Goal: Find specific page/section: Find specific page/section

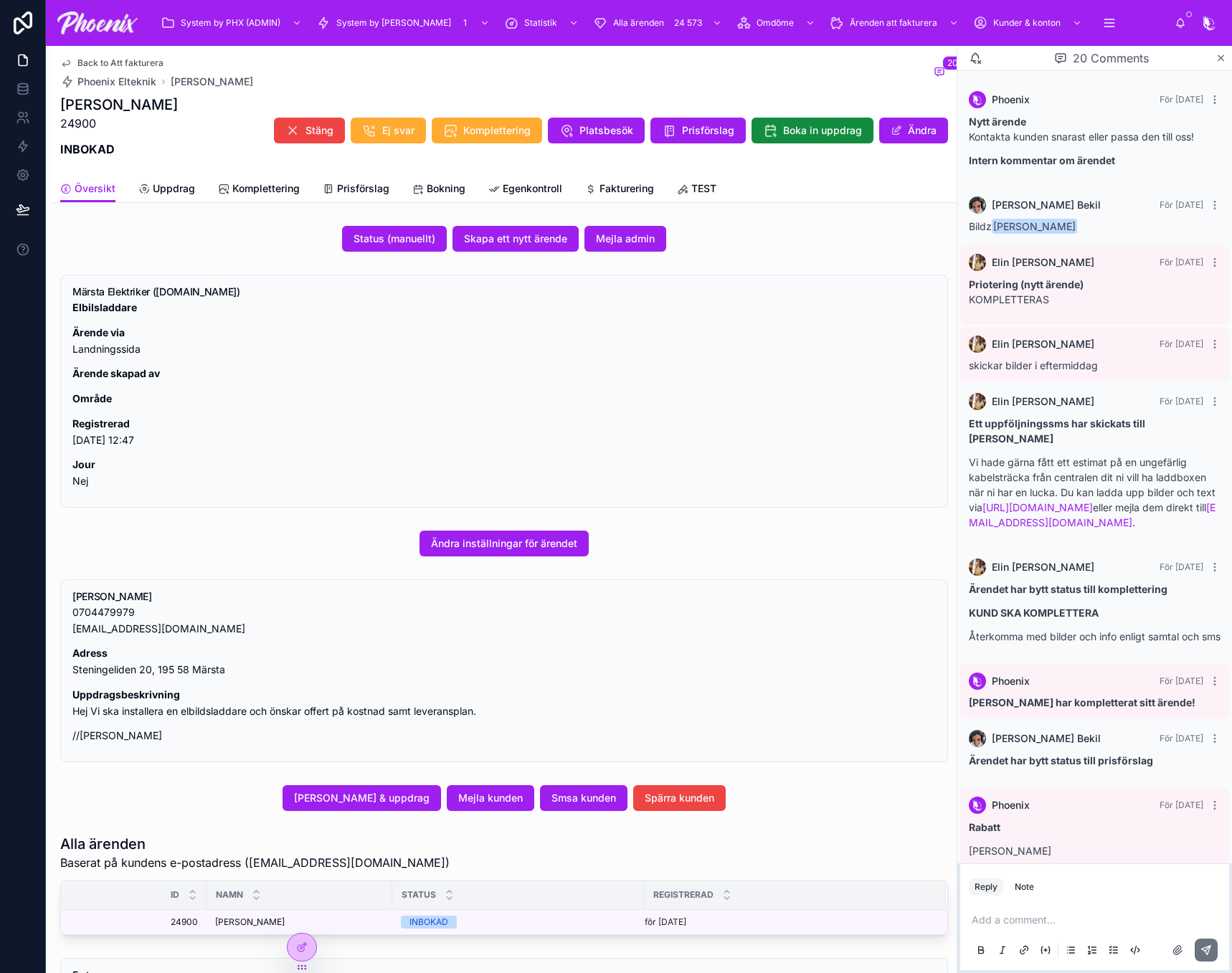
scroll to position [964, 0]
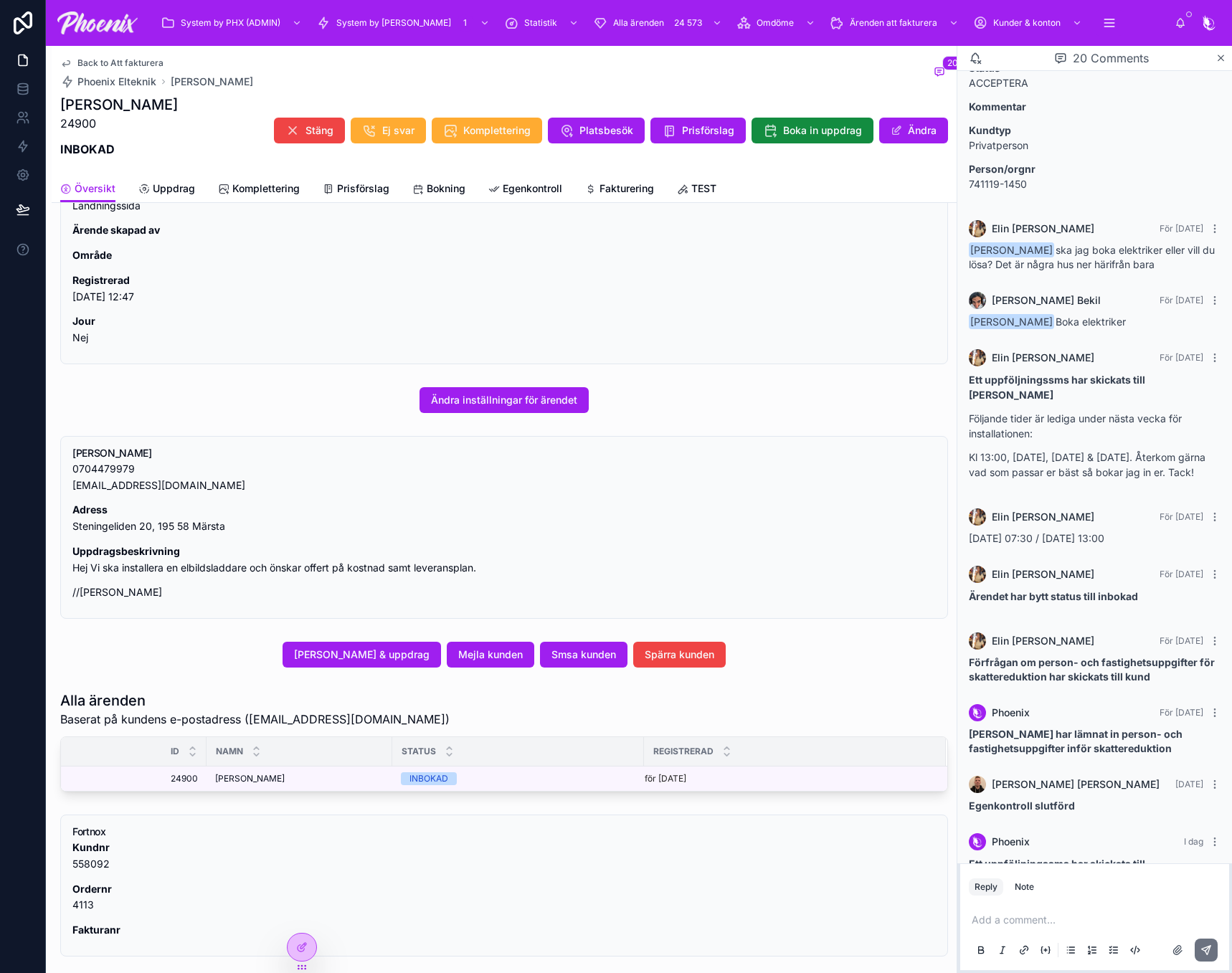
click at [334, 739] on div "NAMN" at bounding box center [299, 751] width 185 height 27
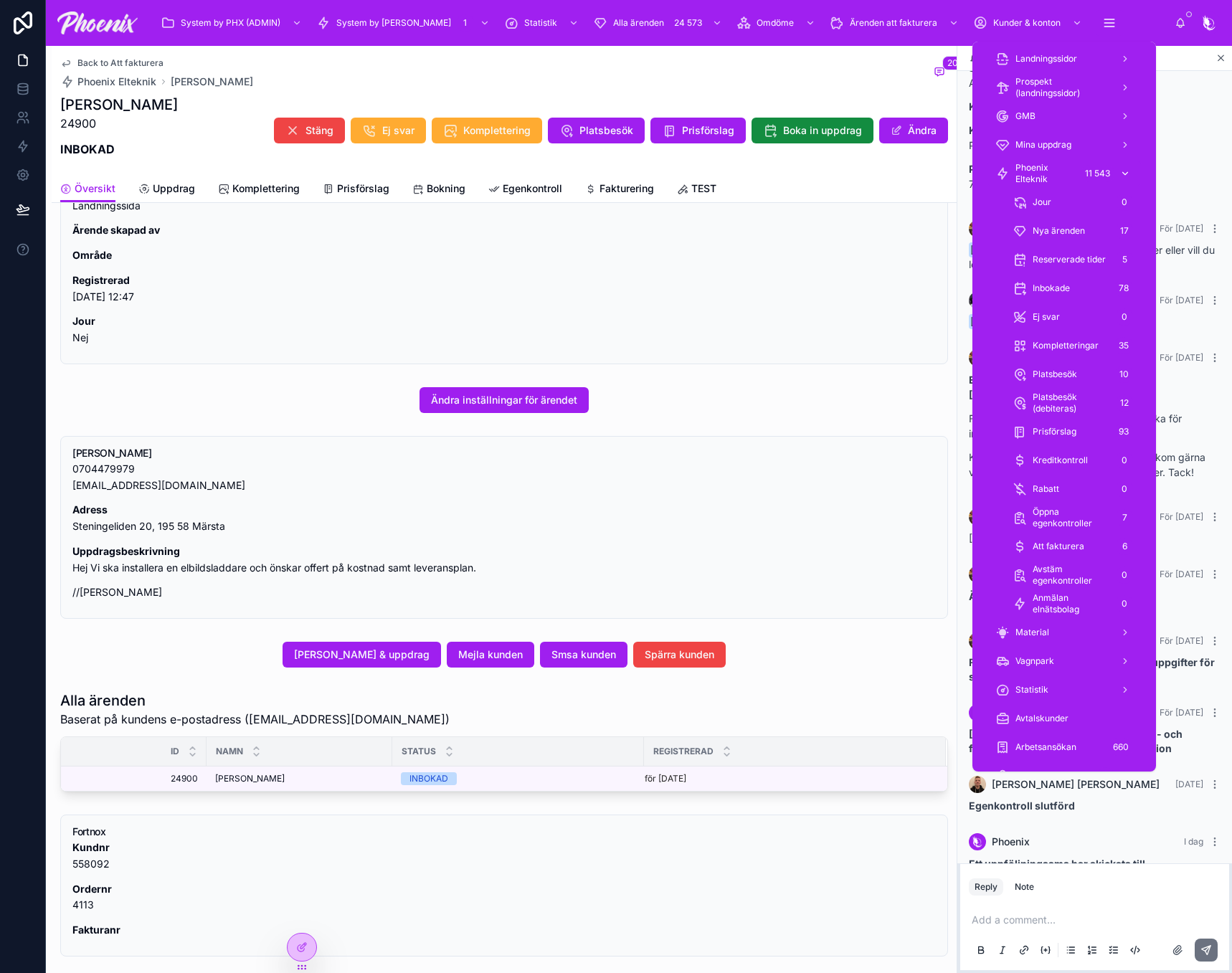
click at [1068, 177] on span "Phoenix Elteknik" at bounding box center [1046, 173] width 60 height 23
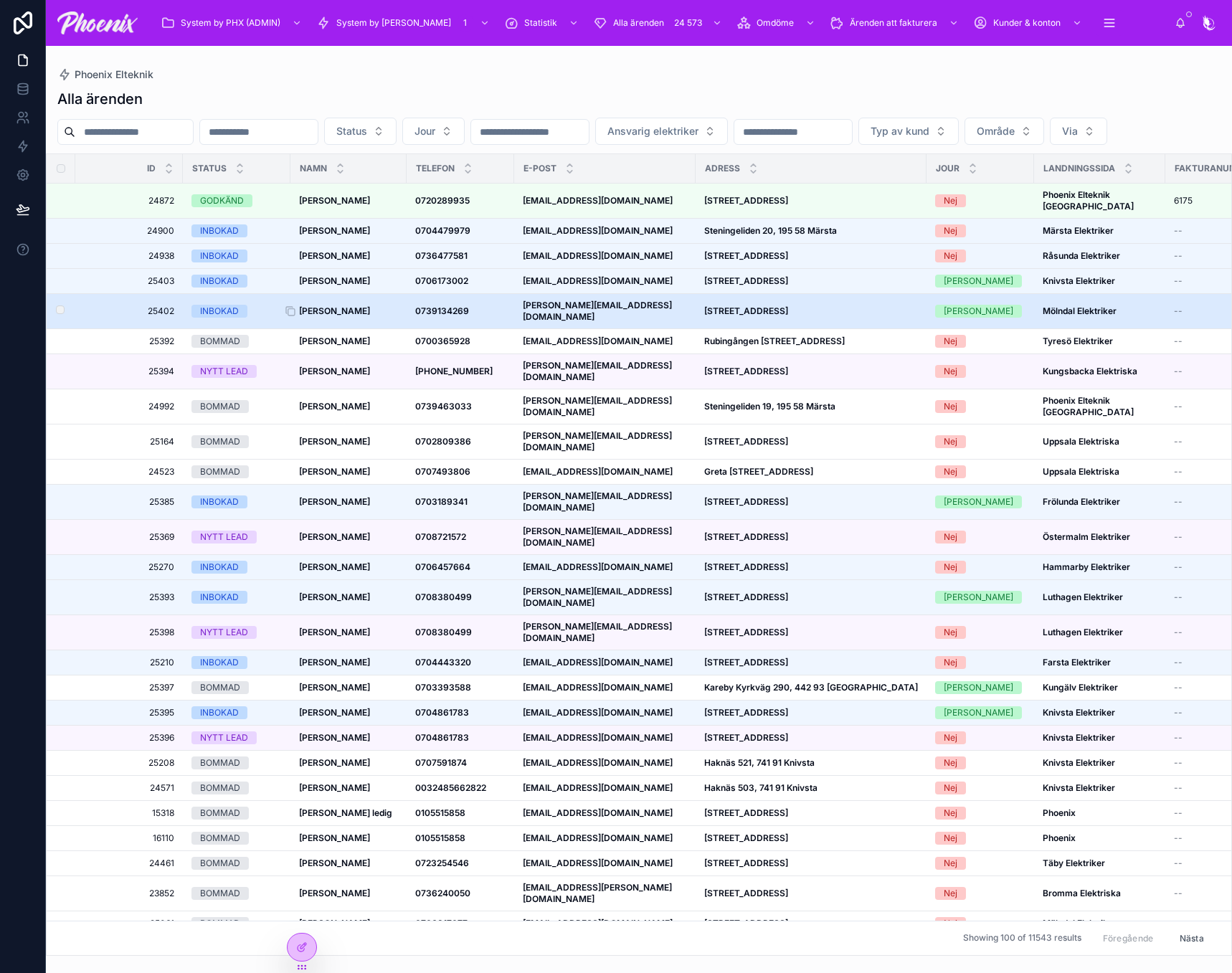
click at [351, 317] on strong "[PERSON_NAME]" at bounding box center [334, 310] width 71 height 10
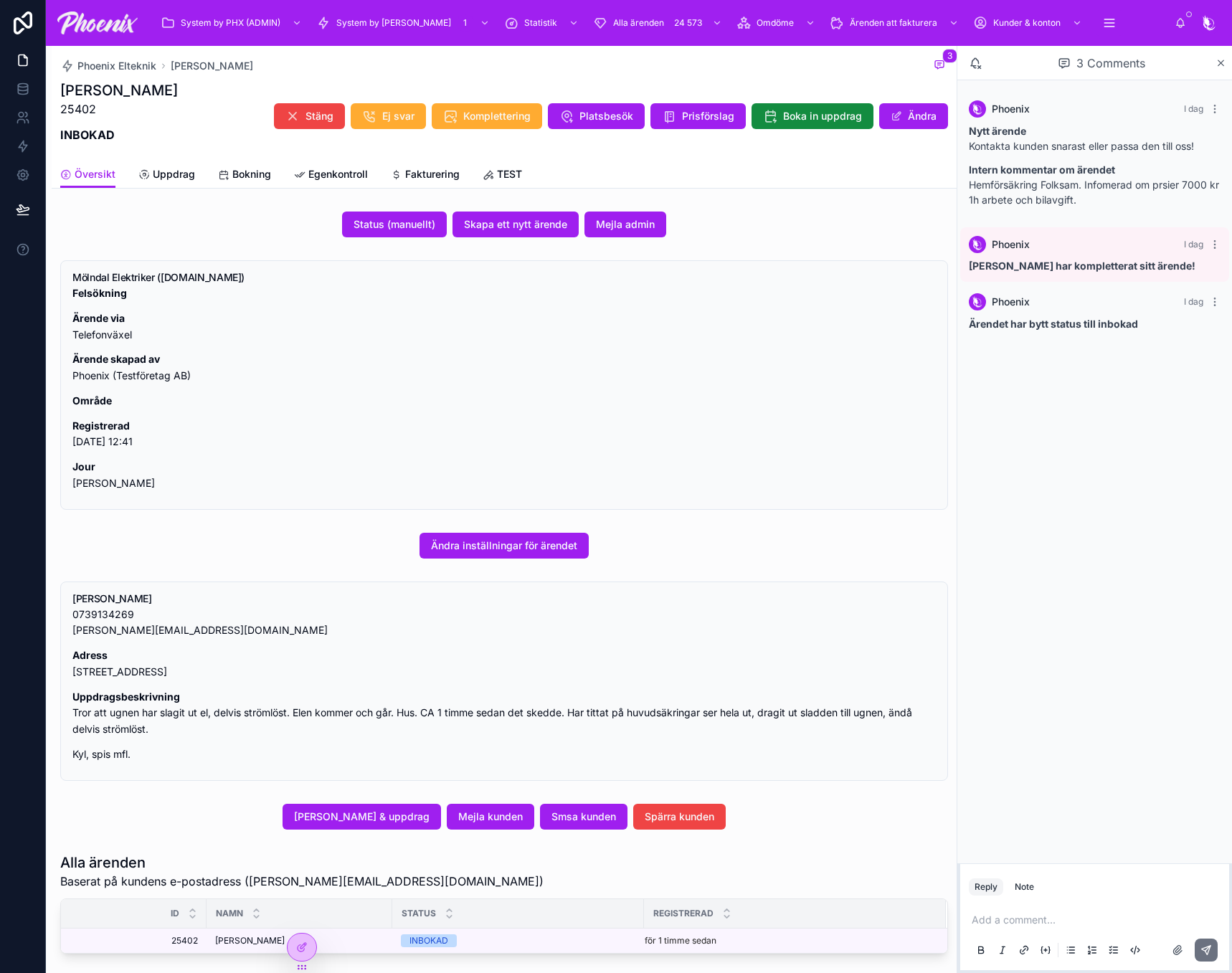
click at [166, 669] on p "Adress [STREET_ADDRESS]" at bounding box center [504, 663] width 864 height 33
drag, startPoint x: 166, startPoint y: 669, endPoint x: 237, endPoint y: 635, distance: 78.7
click at [167, 668] on p "Adress [STREET_ADDRESS]" at bounding box center [504, 663] width 864 height 33
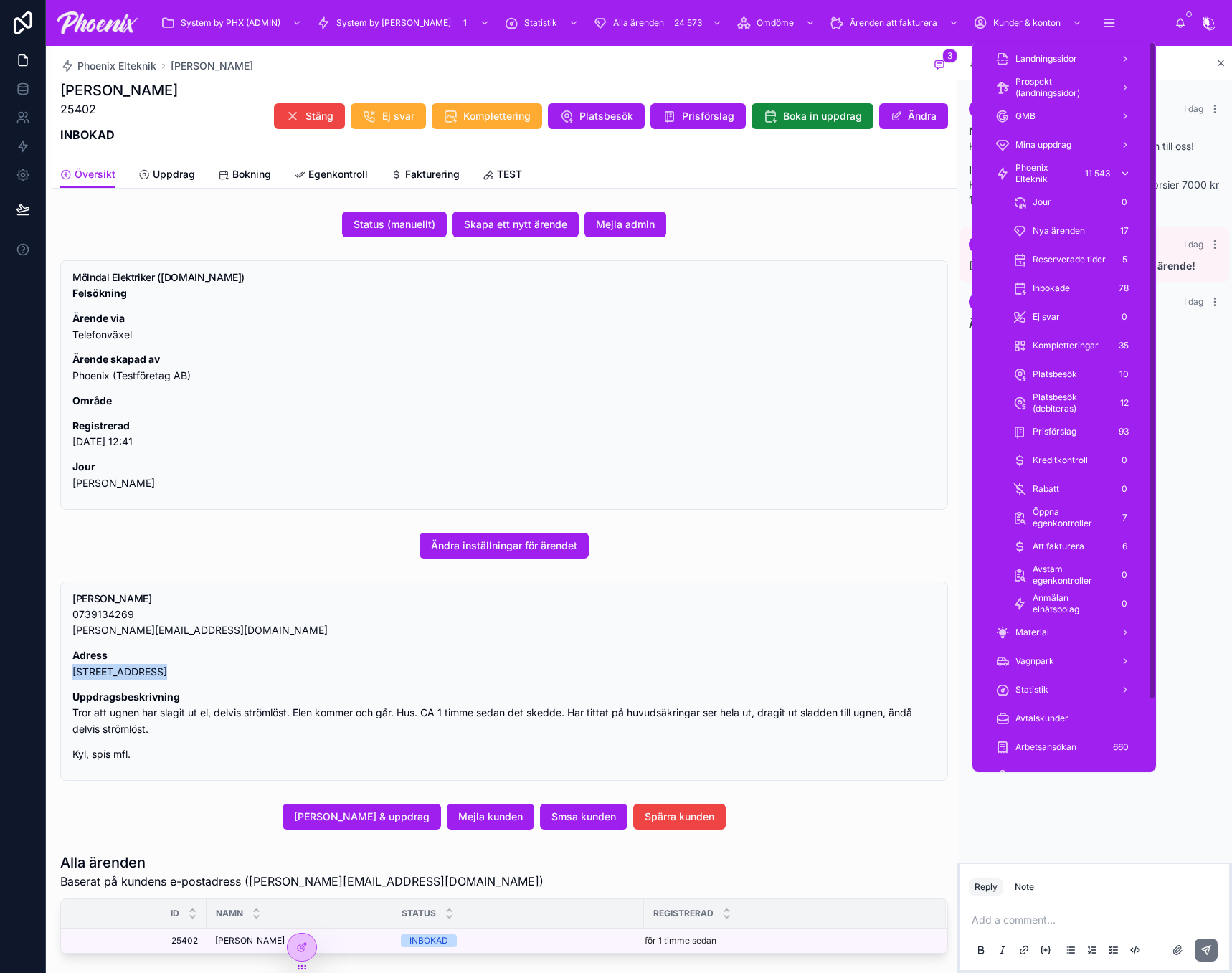
click at [1052, 172] on span "Phoenix Elteknik" at bounding box center [1046, 173] width 60 height 23
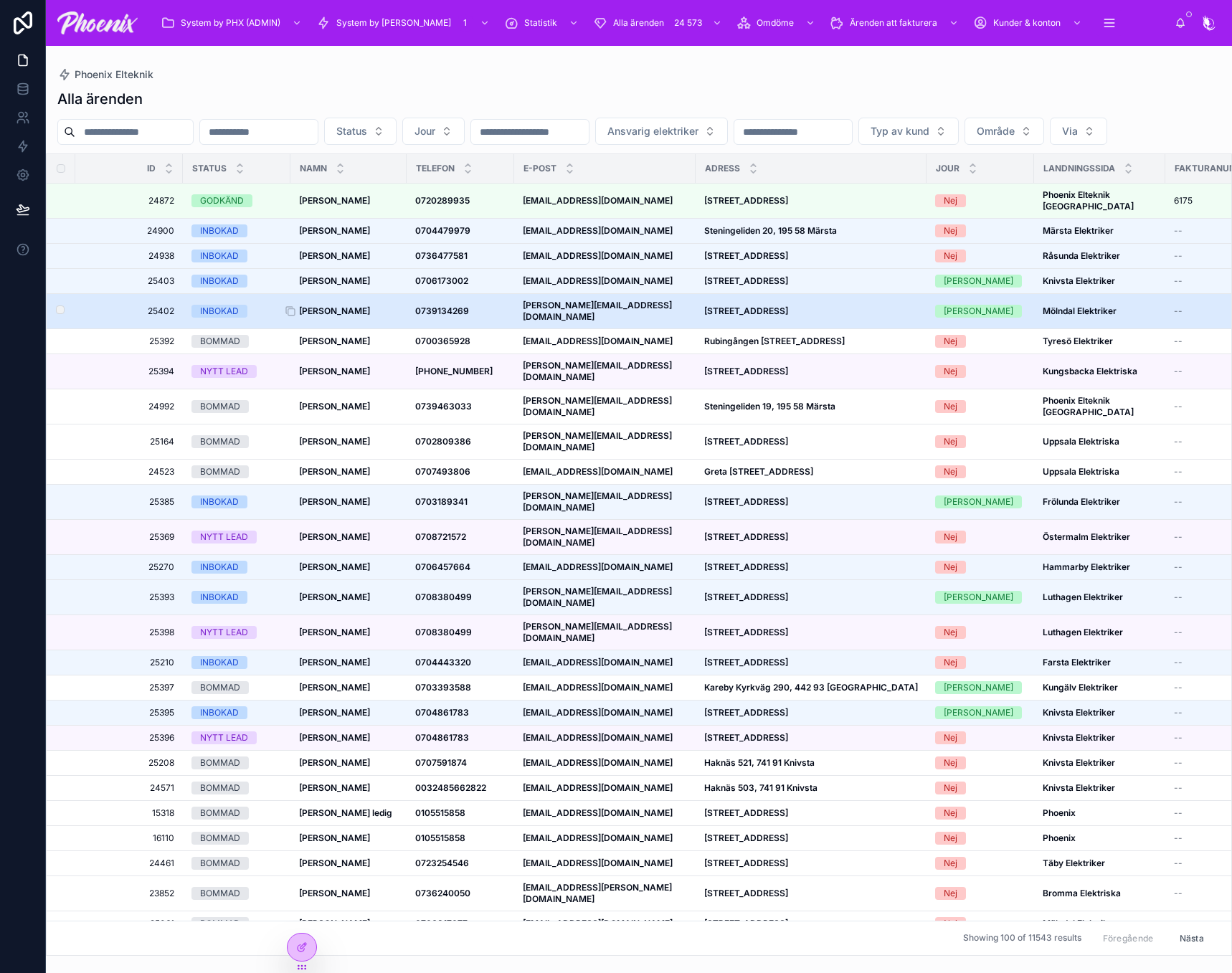
click at [352, 317] on strong "[PERSON_NAME]" at bounding box center [334, 310] width 71 height 10
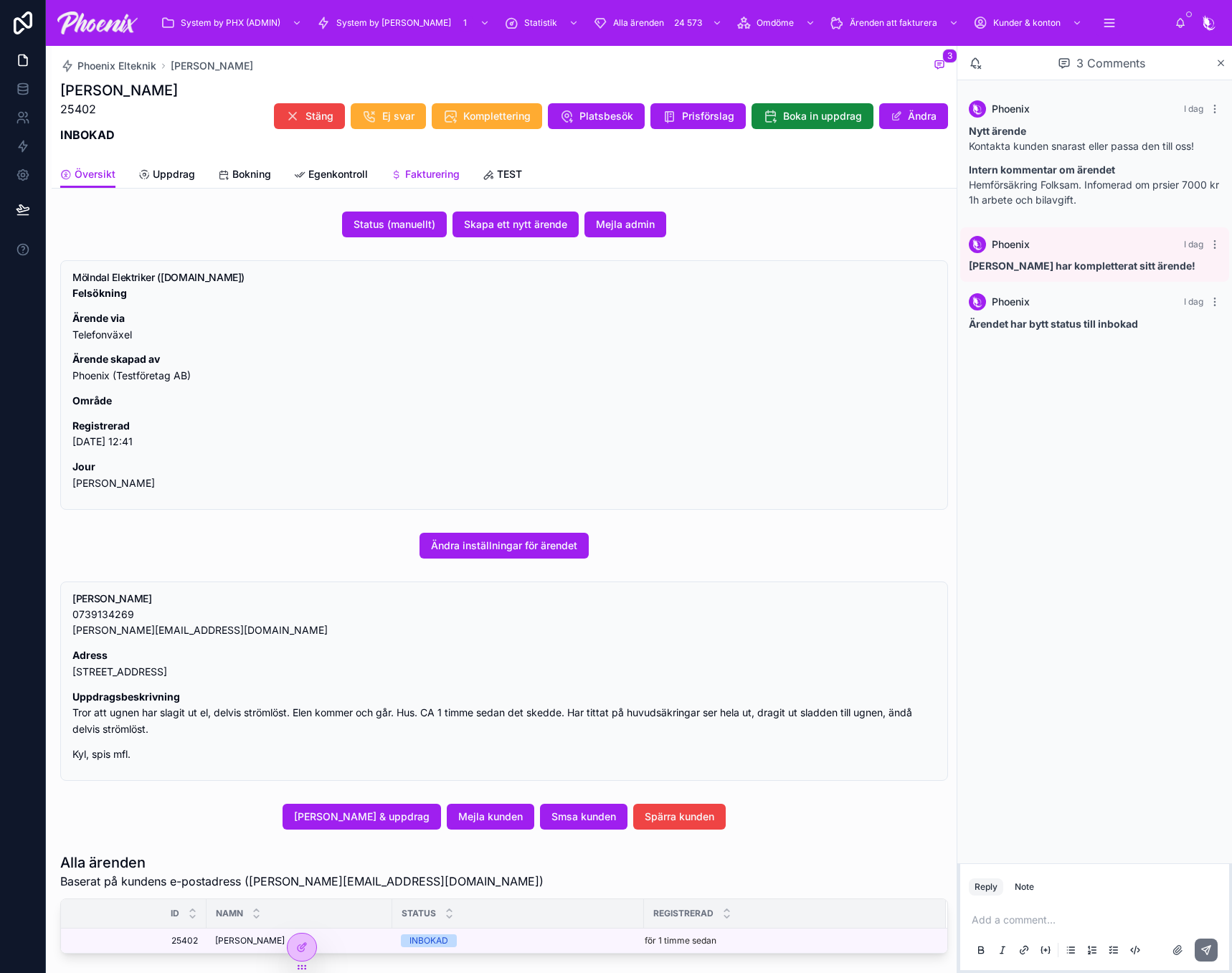
click at [430, 172] on span "Fakturering" at bounding box center [433, 173] width 54 height 14
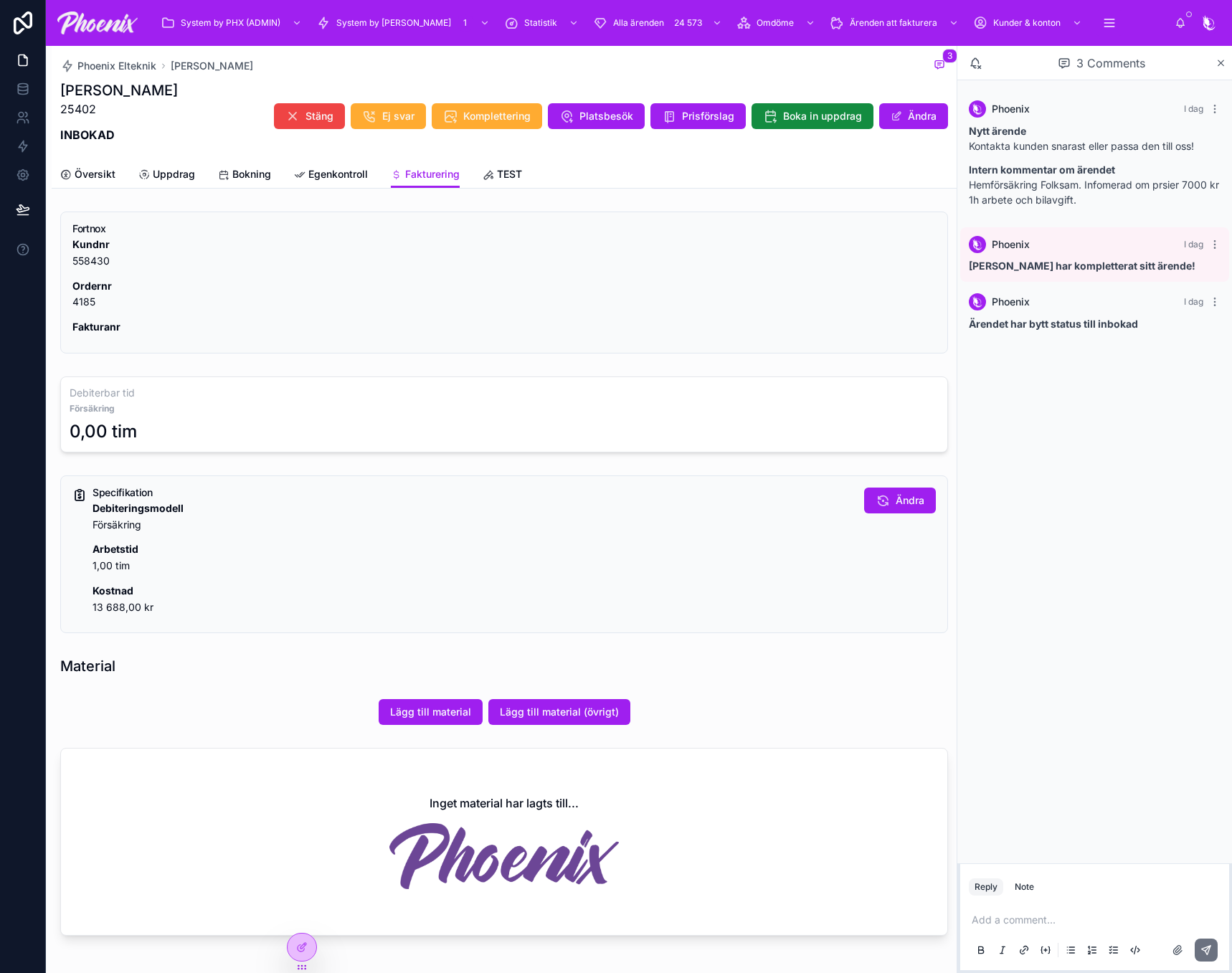
click at [335, 161] on div "Översikt Uppdrag Bokning Egenkontroll Fakturering TEST" at bounding box center [504, 174] width 888 height 27
click at [341, 179] on span "Egenkontroll" at bounding box center [338, 173] width 60 height 14
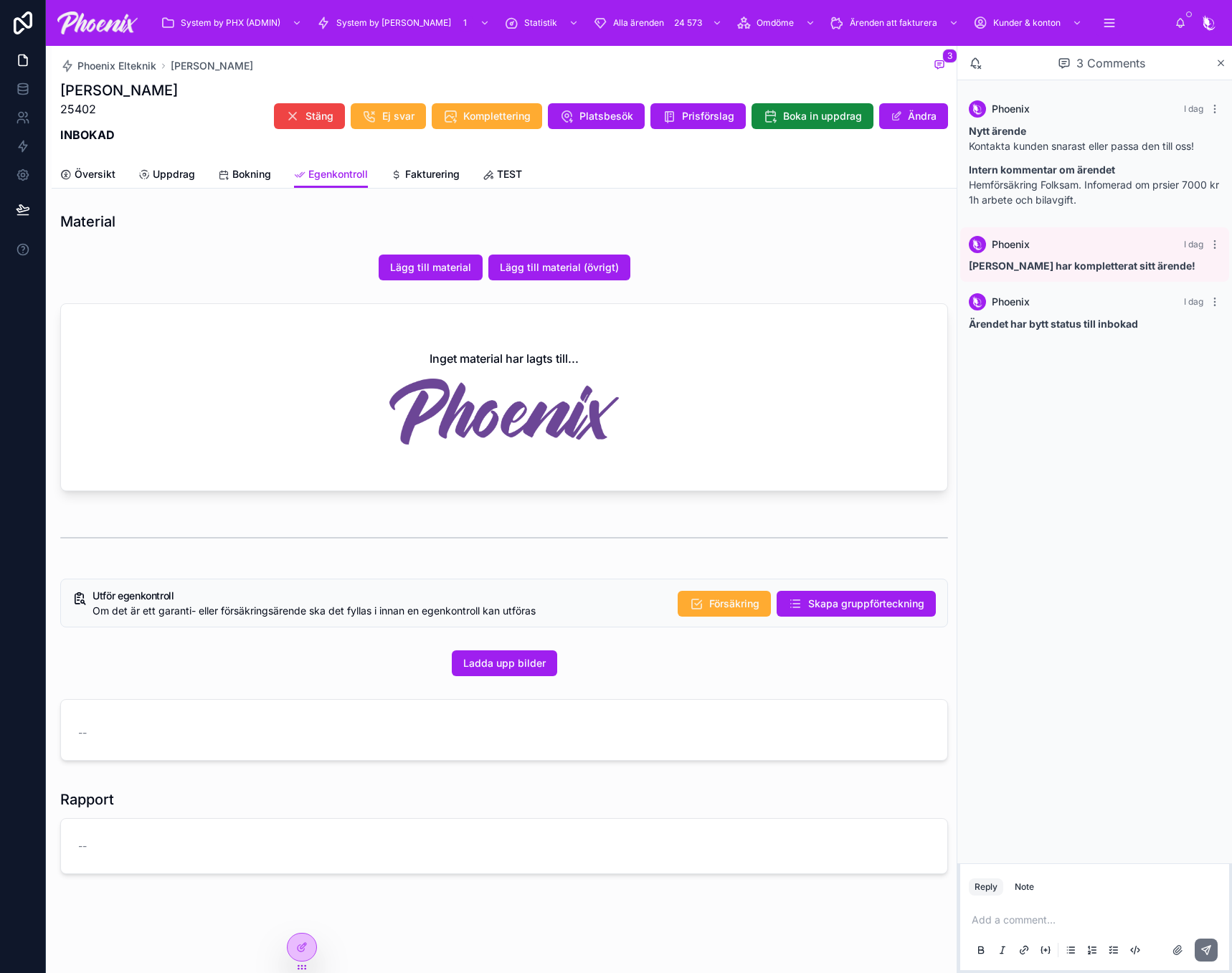
click at [737, 415] on div "Inget material har lagts till..." at bounding box center [504, 397] width 886 height 186
click at [438, 178] on span "Fakturering" at bounding box center [433, 173] width 54 height 14
